Goal: Transaction & Acquisition: Book appointment/travel/reservation

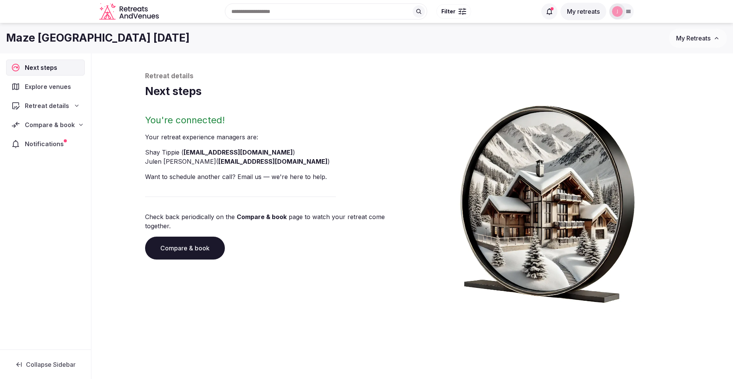
click at [58, 124] on span "Compare & book" at bounding box center [50, 124] width 50 height 9
click at [64, 171] on span "Proposals received (2)" at bounding box center [48, 175] width 60 height 8
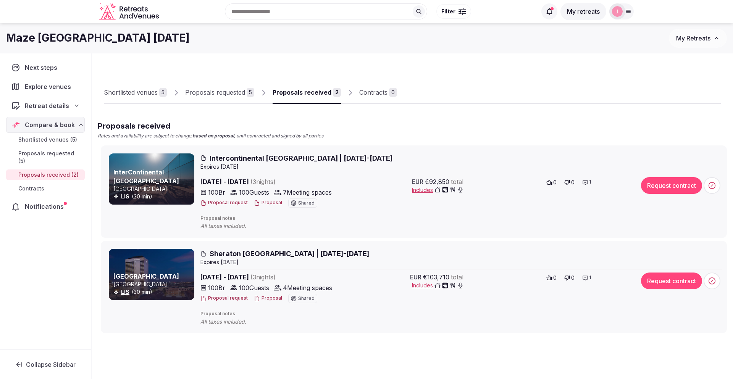
click at [264, 205] on button "Proposal" at bounding box center [268, 203] width 28 height 6
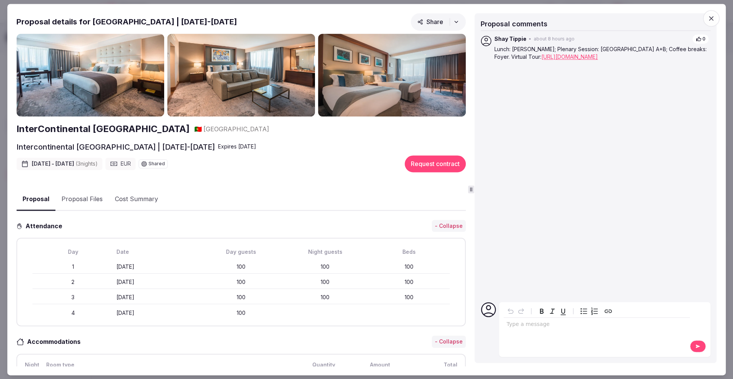
click at [714, 17] on icon "button" at bounding box center [711, 19] width 8 height 8
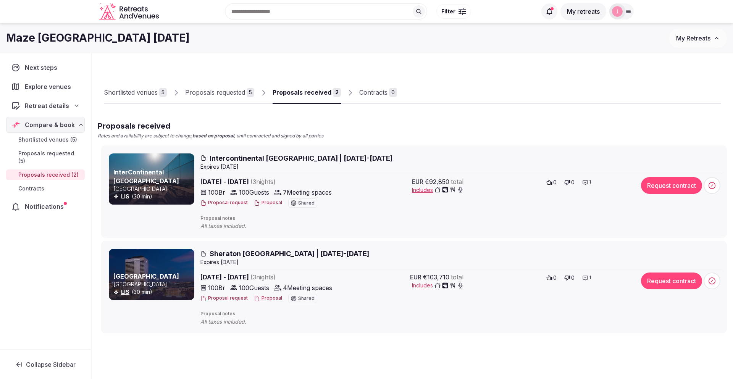
click at [268, 300] on button "Proposal" at bounding box center [268, 298] width 28 height 6
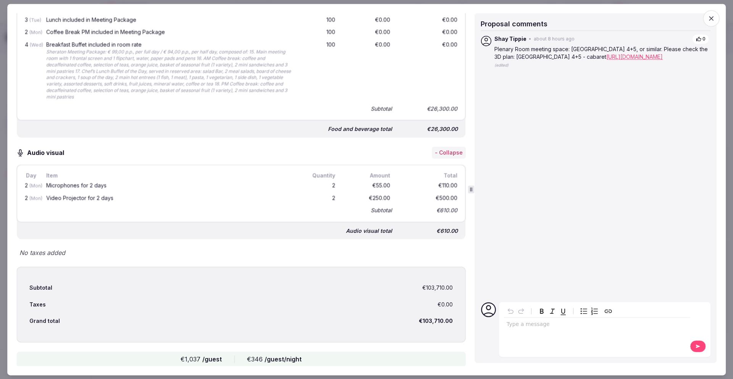
scroll to position [817, 0]
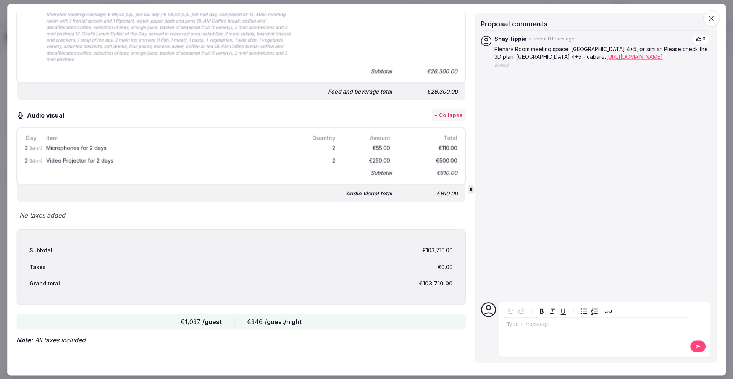
click at [709, 18] on icon "button" at bounding box center [711, 19] width 8 height 8
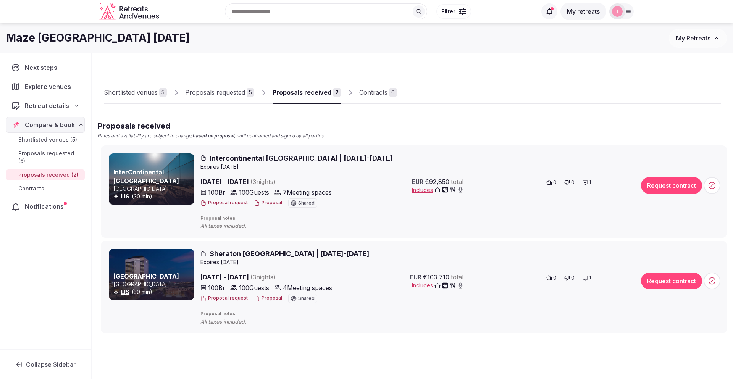
click at [243, 160] on span "Intercontinental [GEOGRAPHIC_DATA] | [DATE]-[DATE]" at bounding box center [301, 158] width 183 height 10
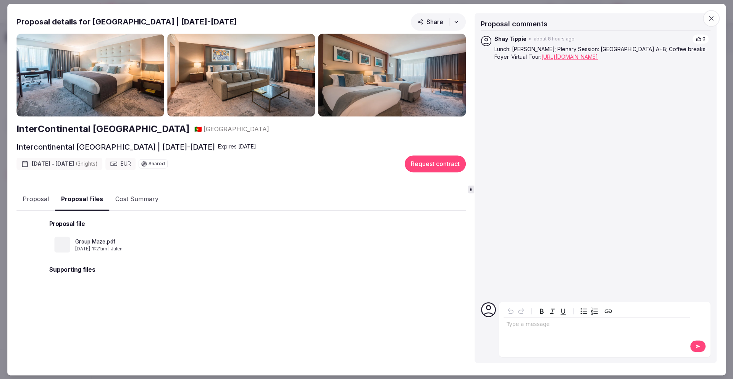
scroll to position [0, 0]
click at [88, 58] on div "InterContinental [GEOGRAPHIC_DATA] 🇵🇹 [GEOGRAPHIC_DATA] [GEOGRAPHIC_DATA] [GEOG…" at bounding box center [240, 177] width 449 height 286
click at [143, 200] on button "Cost Summary" at bounding box center [136, 200] width 55 height 22
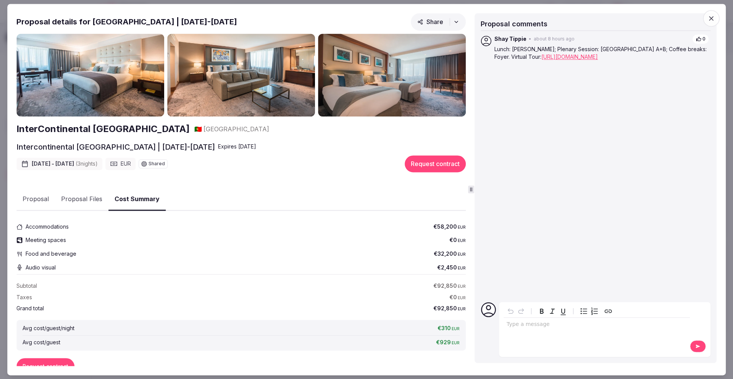
click at [715, 19] on span "button" at bounding box center [711, 18] width 17 height 17
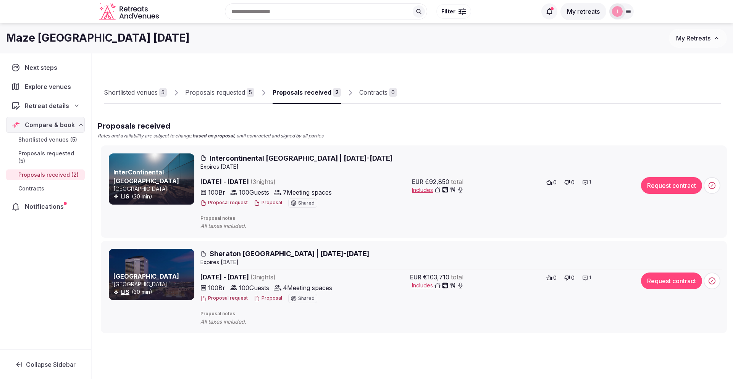
click at [67, 199] on div "Notifications" at bounding box center [45, 206] width 78 height 16
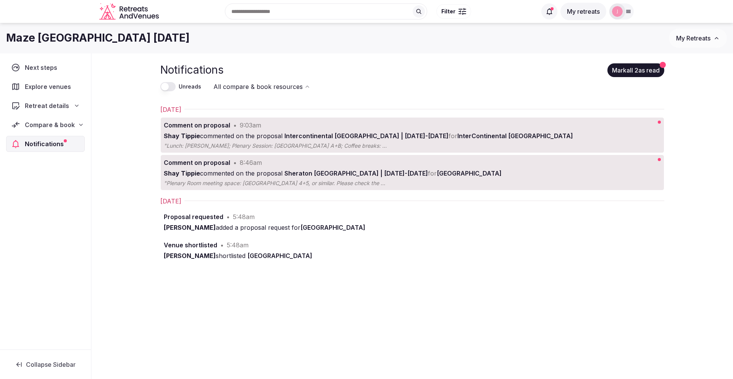
click at [629, 70] on button "Mark all 2 as read" at bounding box center [635, 70] width 57 height 14
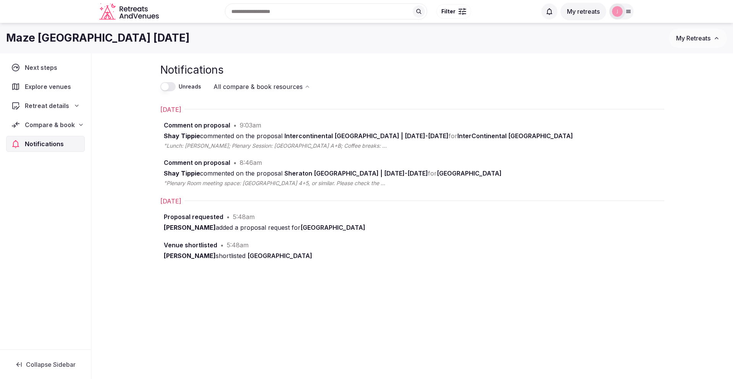
click at [48, 126] on span "Compare & book" at bounding box center [50, 124] width 50 height 9
click at [47, 171] on span "Proposals received (2)" at bounding box center [48, 175] width 60 height 8
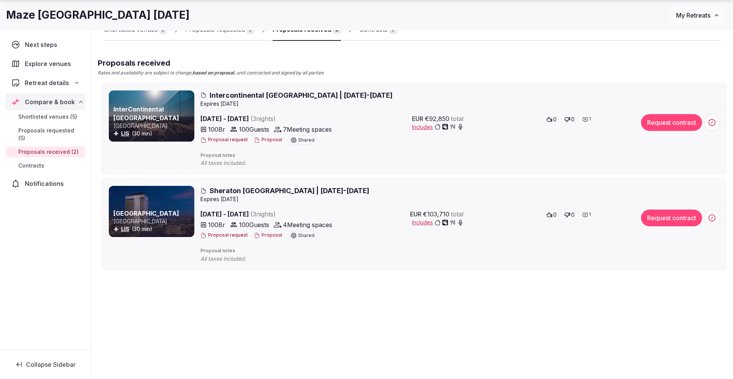
scroll to position [64, 0]
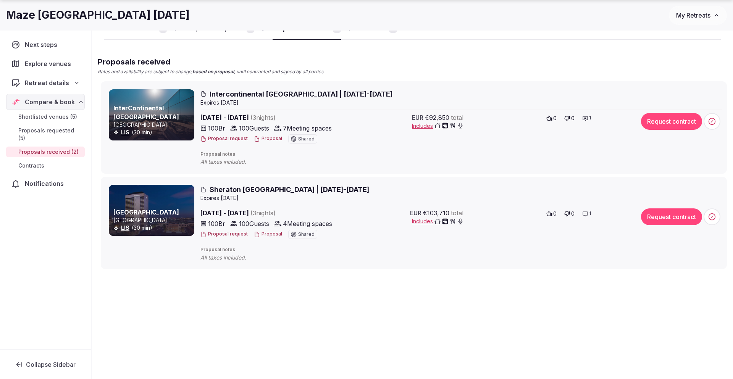
click at [263, 233] on button "Proposal" at bounding box center [268, 234] width 28 height 6
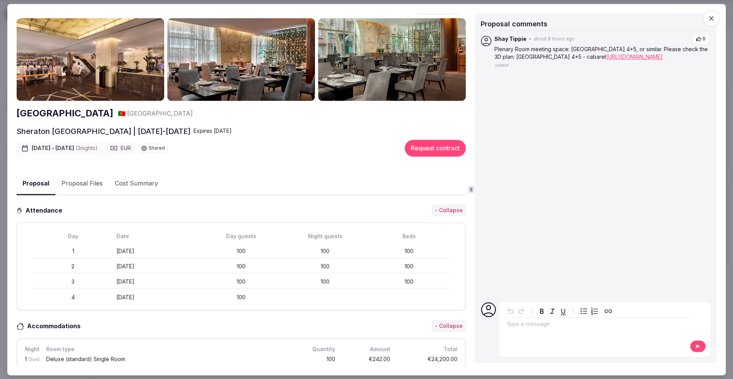
scroll to position [0, 0]
